Goal: Transaction & Acquisition: Purchase product/service

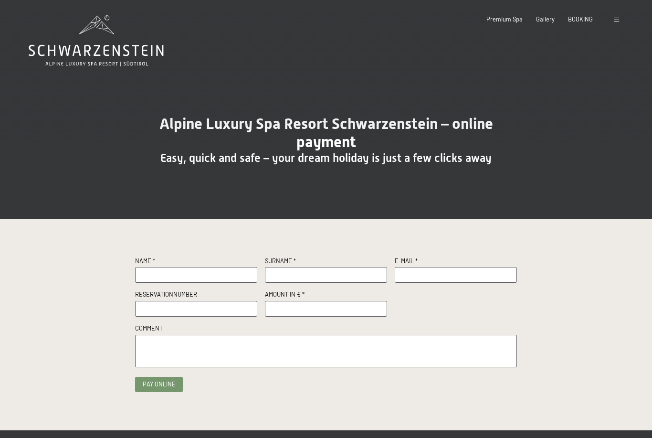
click at [195, 276] on input "text" at bounding box center [196, 275] width 122 height 16
type input "Remo"
click at [328, 273] on input "text" at bounding box center [326, 275] width 122 height 16
type input "Fumagalli"
click at [427, 281] on input "text" at bounding box center [456, 275] width 122 height 16
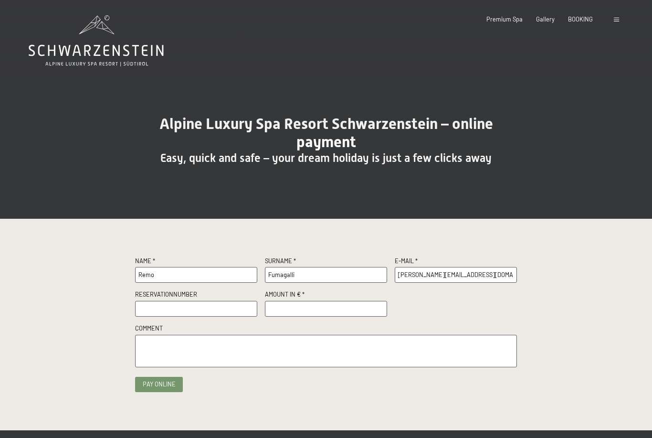
type input "beatrice.fumagalli6@gmail.com"
click at [202, 310] on input "text" at bounding box center [196, 309] width 122 height 16
click at [165, 305] on input "text" at bounding box center [196, 309] width 122 height 16
paste input "R69475"
type input "R69475"
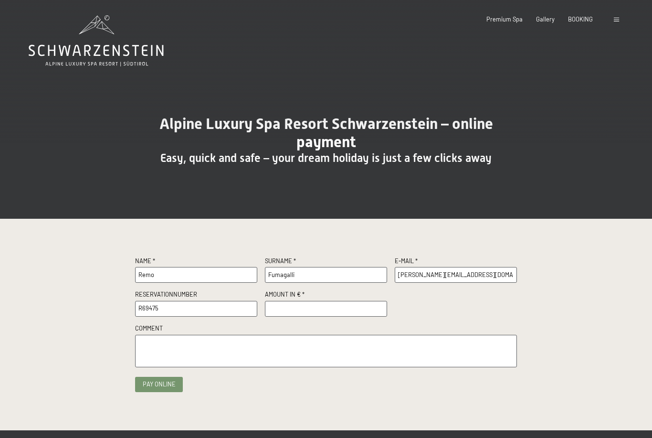
click at [287, 306] on input "number" at bounding box center [326, 309] width 122 height 16
type input "500"
click at [223, 361] on textarea at bounding box center [326, 350] width 382 height 33
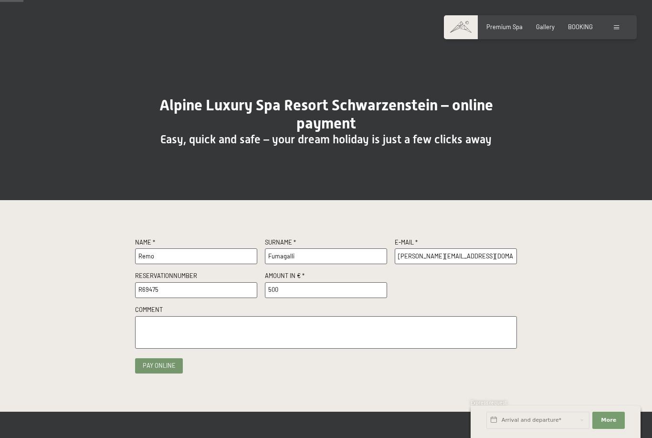
scroll to position [17, 0]
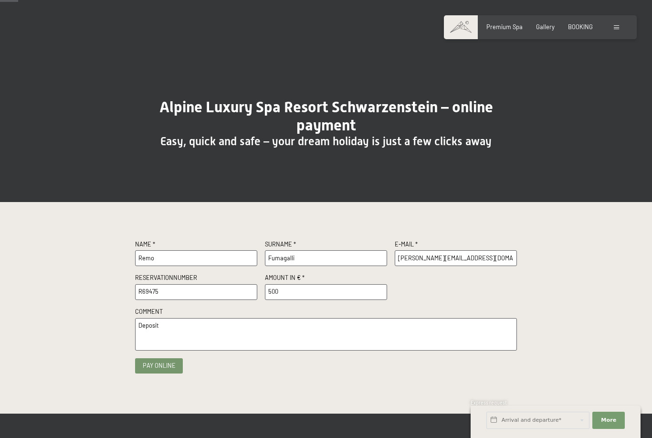
type textarea "Deposit"
click at [153, 364] on button "Pay online" at bounding box center [159, 365] width 48 height 15
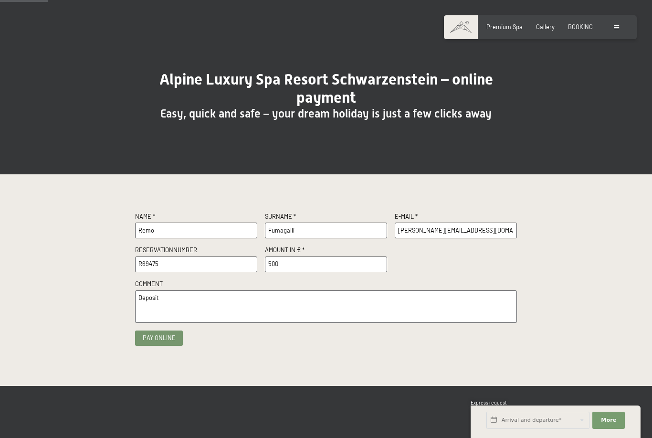
scroll to position [48, 0]
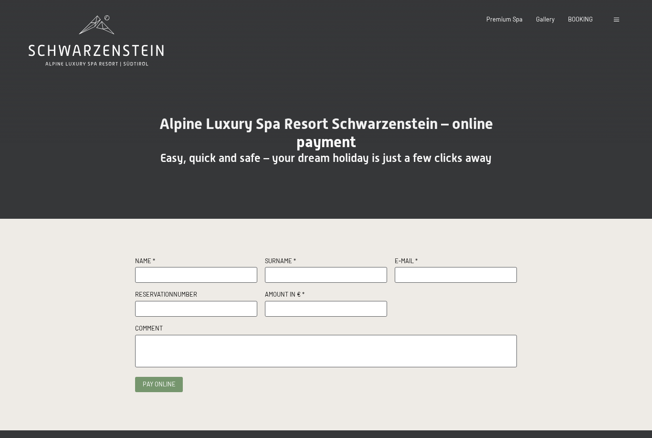
click at [168, 276] on input "text" at bounding box center [196, 275] width 122 height 16
type input "Remo"
click at [283, 274] on input "text" at bounding box center [326, 275] width 122 height 16
type input "Fumagalli"
click at [423, 278] on input "text" at bounding box center [456, 275] width 122 height 16
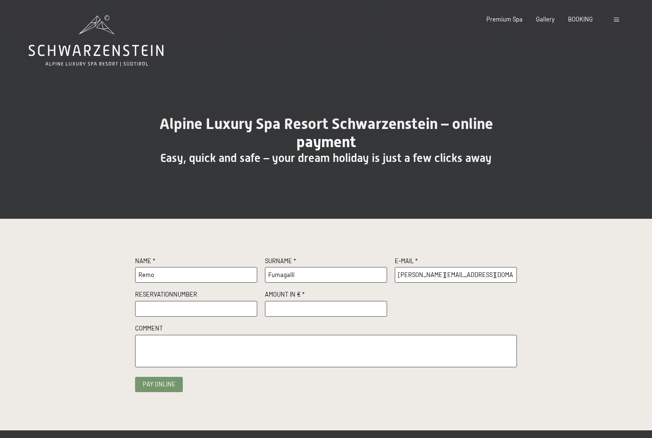
type input "beatrice.fumagalli6@gmail.com"
click at [218, 305] on input "text" at bounding box center [196, 309] width 122 height 16
click at [558, 0] on div at bounding box center [326, 1] width 652 height 2
click at [178, 307] on input "text" at bounding box center [196, 309] width 122 height 16
paste input "R69475"
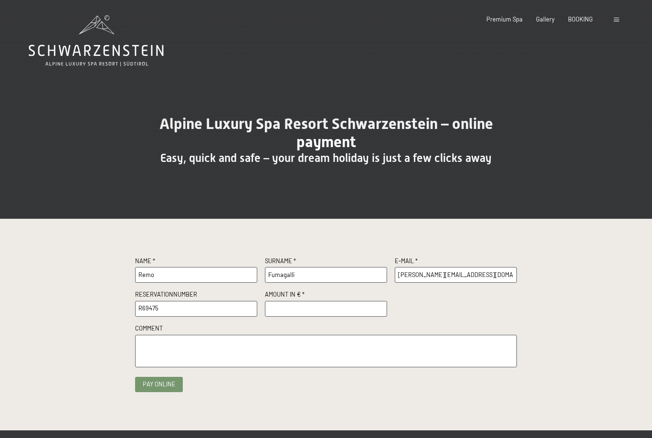
type input "R69475"
click at [283, 309] on input "number" at bounding box center [326, 309] width 122 height 16
type input "500"
click at [237, 340] on textarea at bounding box center [326, 350] width 382 height 33
type textarea "R"
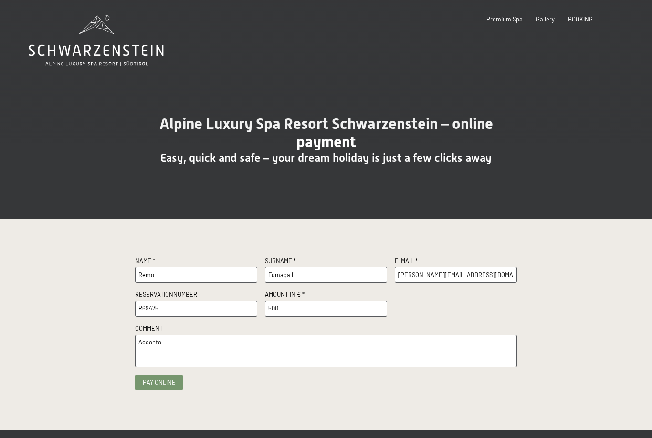
type textarea "Acconto"
click at [156, 385] on button "Pay online" at bounding box center [159, 382] width 48 height 15
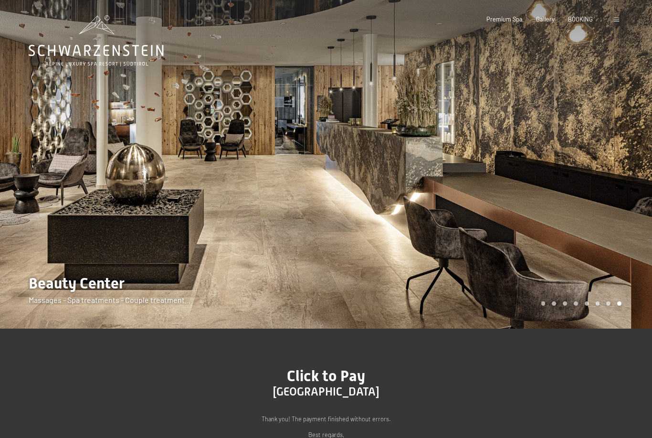
click at [542, 305] on div "Carousel Page 1" at bounding box center [543, 303] width 4 height 4
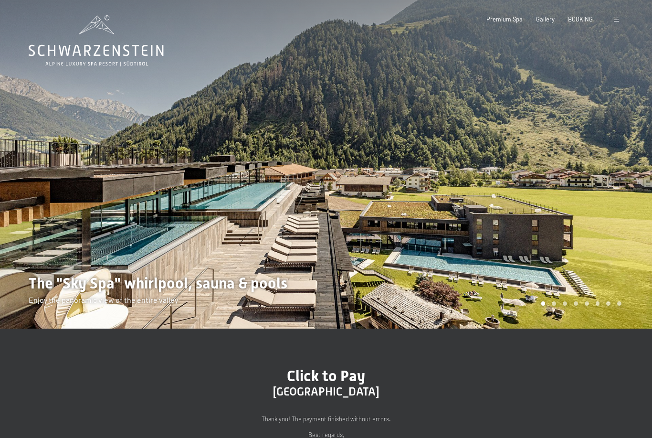
click at [554, 305] on div "Carousel Page 2" at bounding box center [554, 303] width 4 height 4
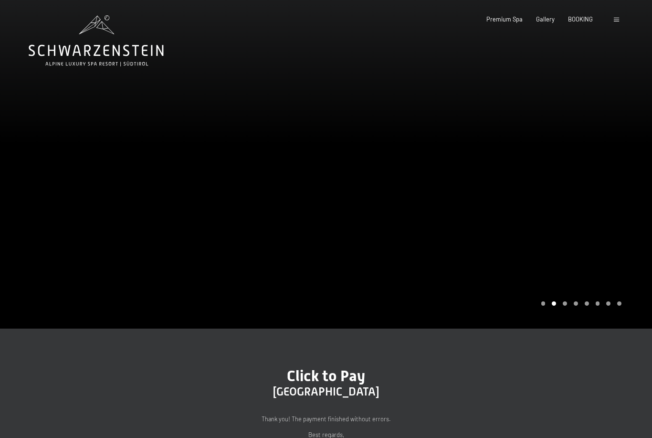
click at [568, 305] on div "Carousel Pagination" at bounding box center [579, 303] width 83 height 4
click at [564, 305] on div "Carousel Page 3" at bounding box center [565, 303] width 4 height 4
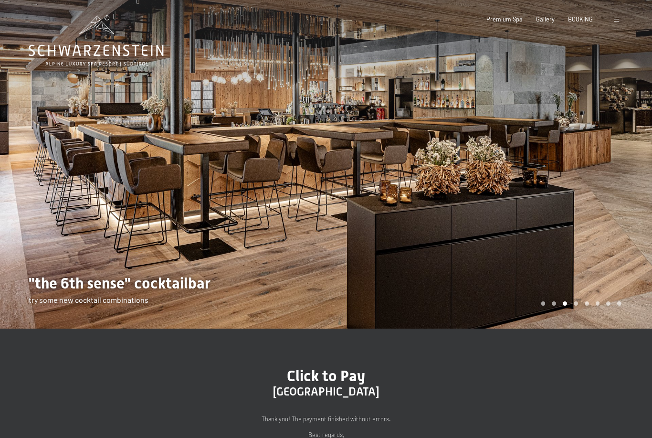
click at [576, 305] on div "Carousel Page 4" at bounding box center [576, 303] width 4 height 4
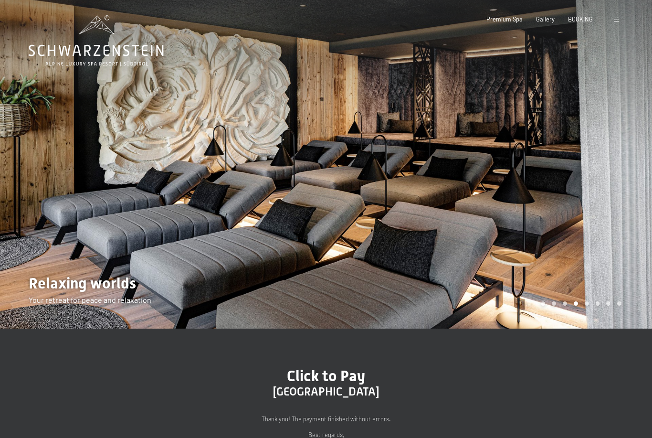
click at [585, 305] on div "Carousel Page 5" at bounding box center [586, 303] width 4 height 4
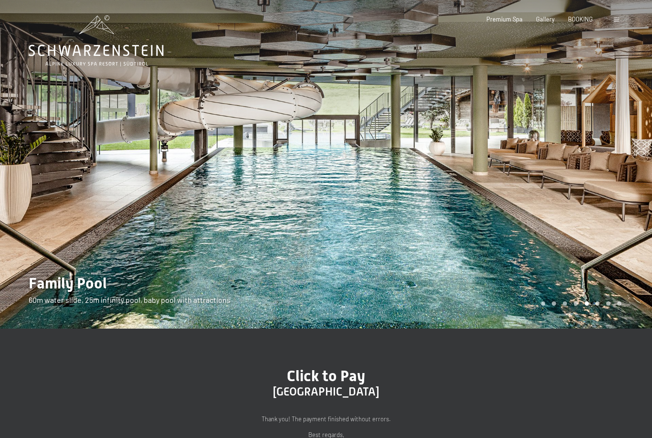
click at [597, 305] on div "Carousel Page 6" at bounding box center [597, 303] width 4 height 4
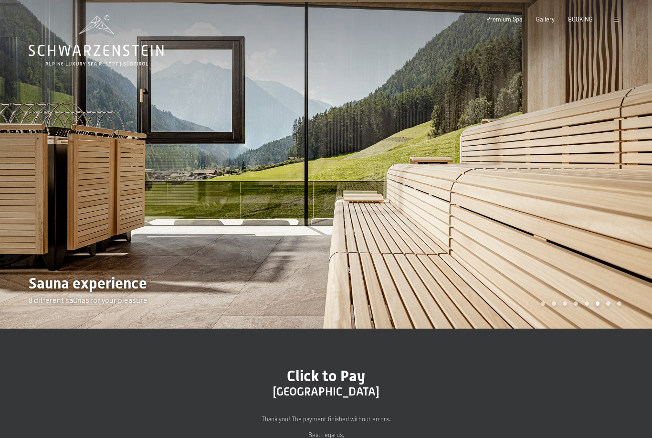
click at [610, 305] on div "Carousel Page 7" at bounding box center [608, 303] width 4 height 4
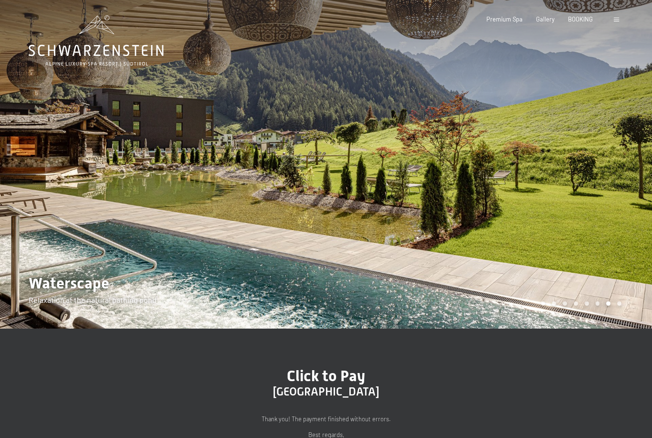
click at [617, 305] on div "Carousel Page 8" at bounding box center [619, 303] width 4 height 4
